Goal: Task Accomplishment & Management: Use online tool/utility

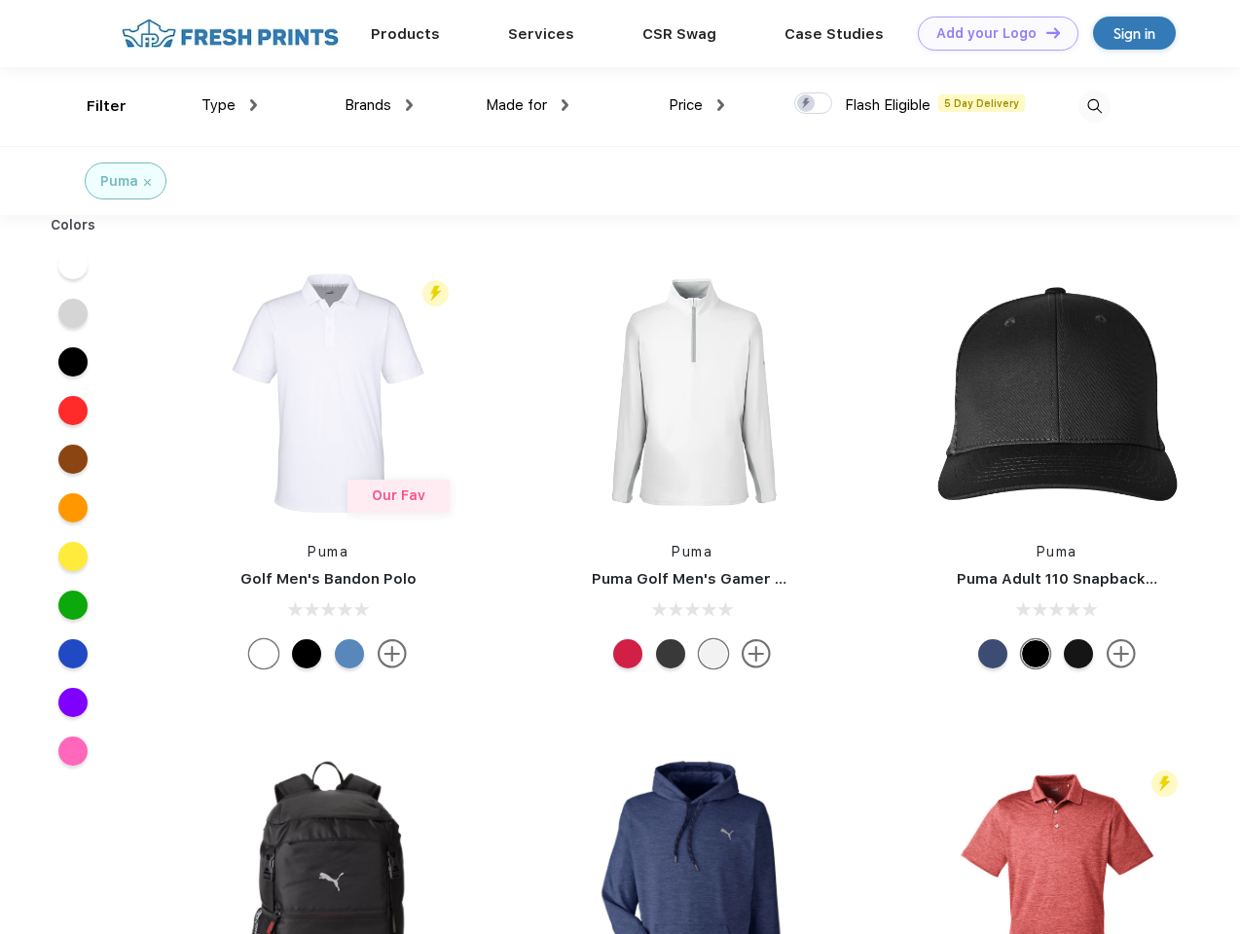
click at [991, 33] on link "Add your Logo Design Tool" at bounding box center [998, 34] width 161 height 34
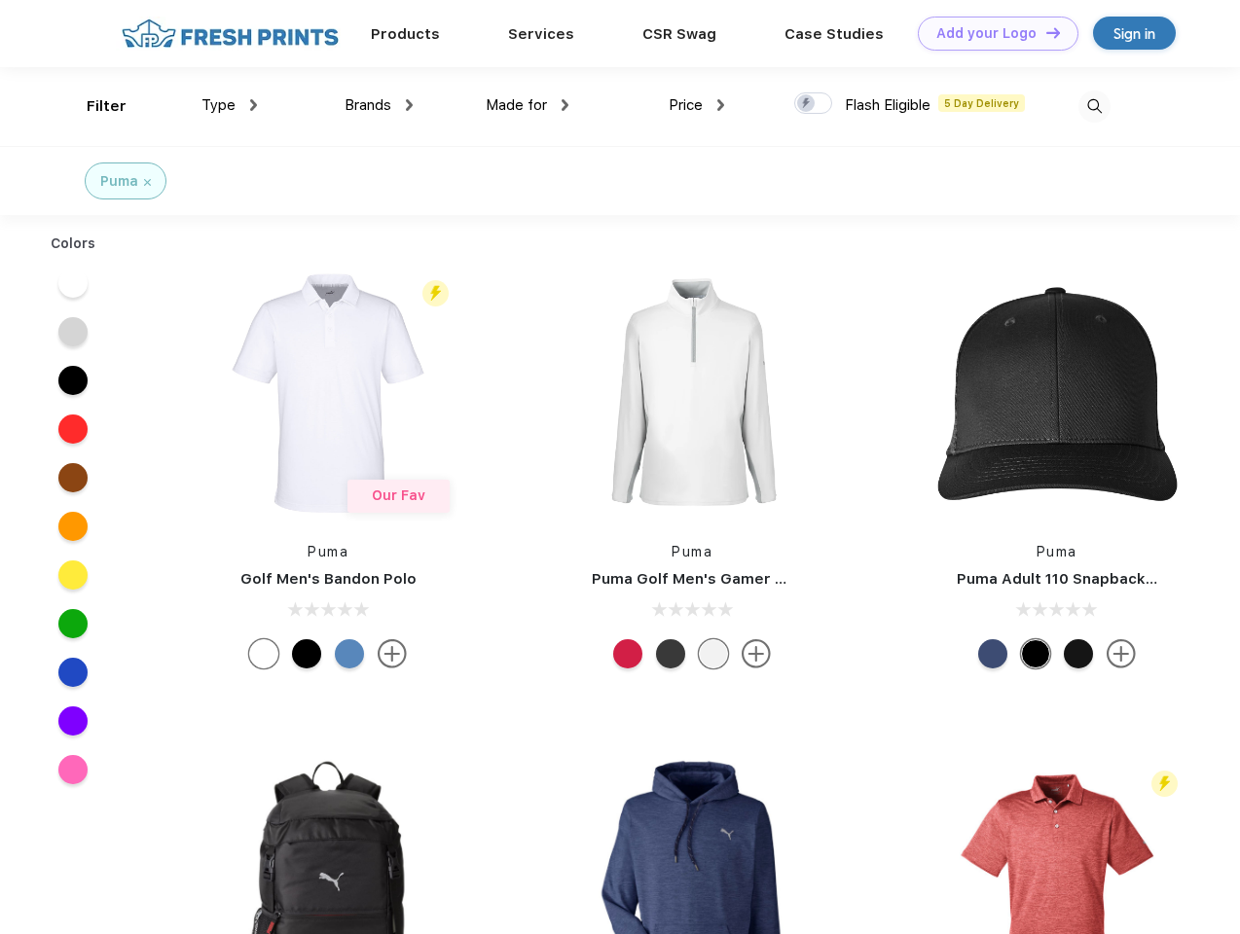
click at [0, 0] on div "Design Tool" at bounding box center [0, 0] width 0 height 0
click at [1044, 32] on link "Add your Logo Design Tool" at bounding box center [998, 34] width 161 height 34
click at [93, 106] on div "Filter" at bounding box center [107, 106] width 40 height 22
click at [230, 105] on span "Type" at bounding box center [218, 105] width 34 height 18
click at [379, 105] on span "Brands" at bounding box center [367, 105] width 47 height 18
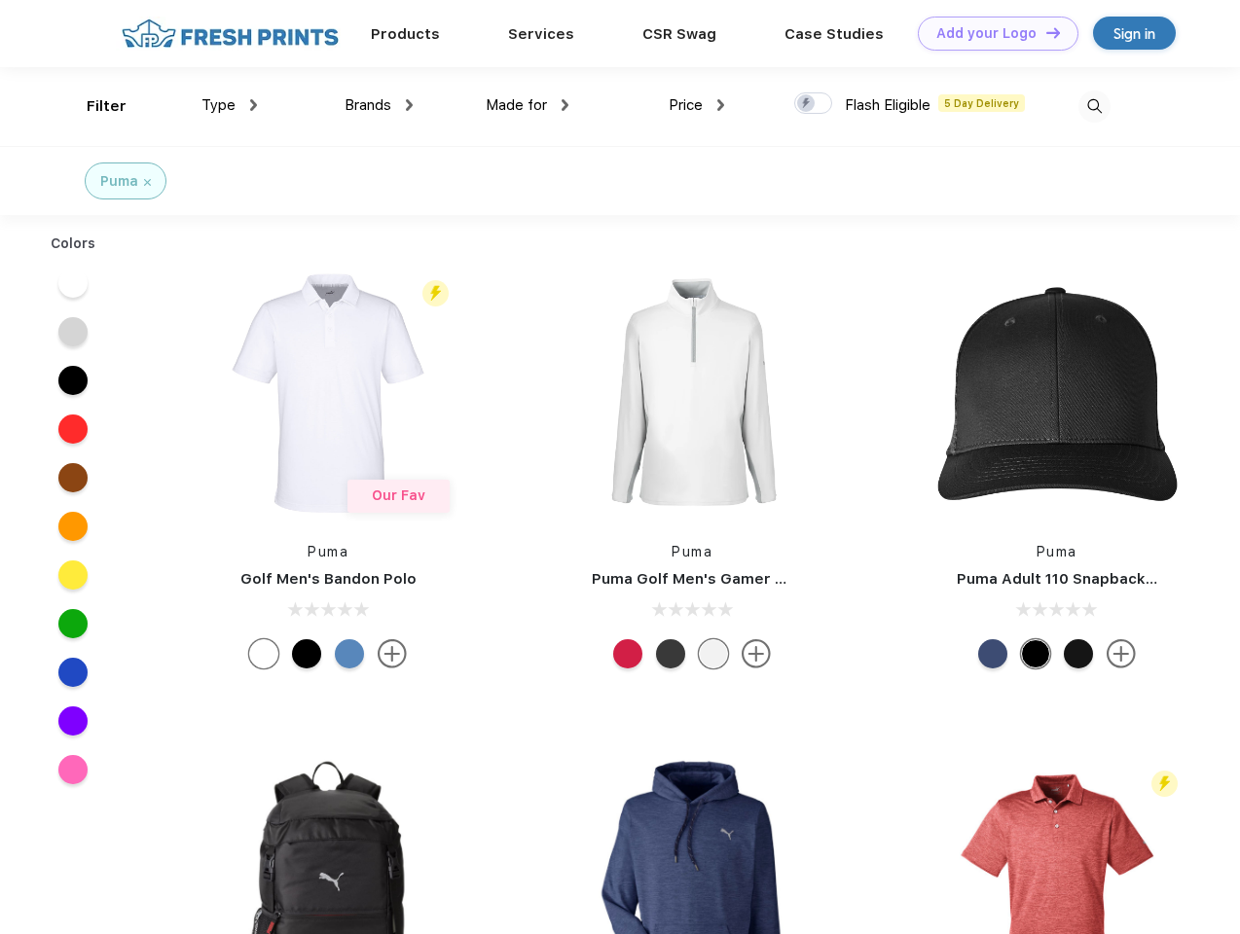
click at [527, 105] on span "Made for" at bounding box center [516, 105] width 61 height 18
click at [697, 105] on span "Price" at bounding box center [685, 105] width 34 height 18
click at [813, 104] on div at bounding box center [813, 102] width 38 height 21
click at [807, 104] on input "checkbox" at bounding box center [800, 97] width 13 height 13
click at [1094, 106] on img at bounding box center [1094, 106] width 32 height 32
